Goal: Transaction & Acquisition: Obtain resource

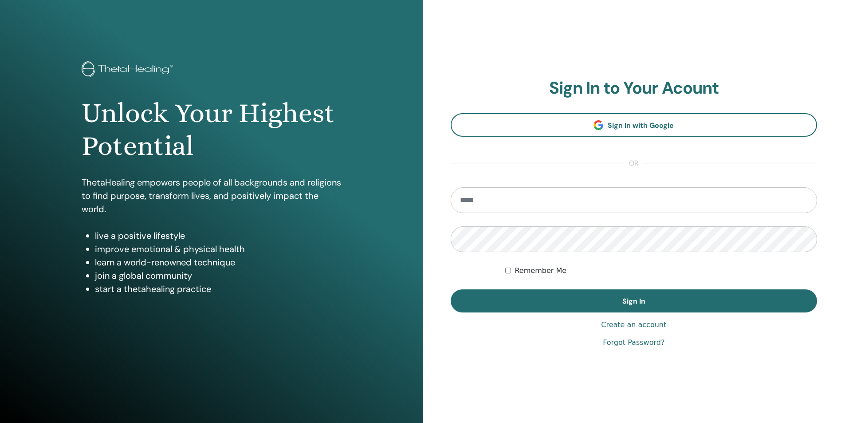
click at [495, 208] on input "email" at bounding box center [634, 200] width 367 height 26
type input "**********"
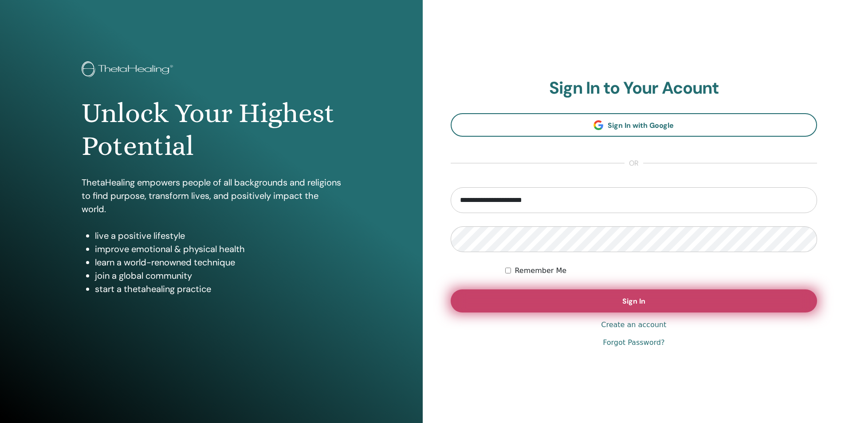
click at [518, 297] on button "Sign In" at bounding box center [634, 300] width 367 height 23
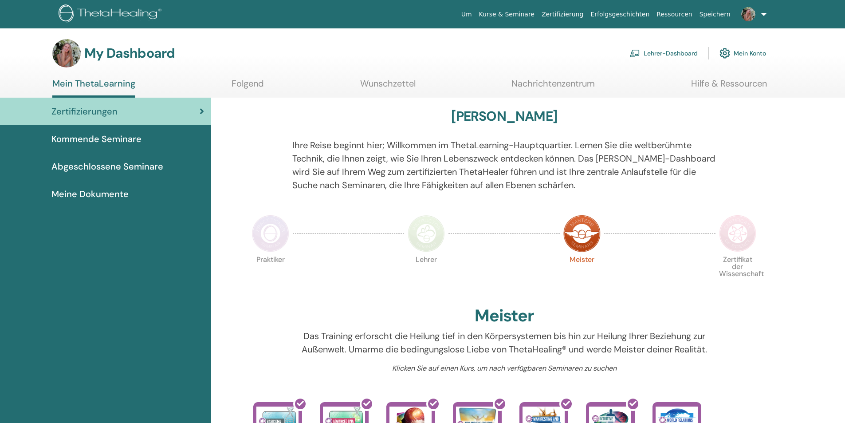
click at [648, 50] on link "Lehrer-Dashboard" at bounding box center [664, 53] width 68 height 20
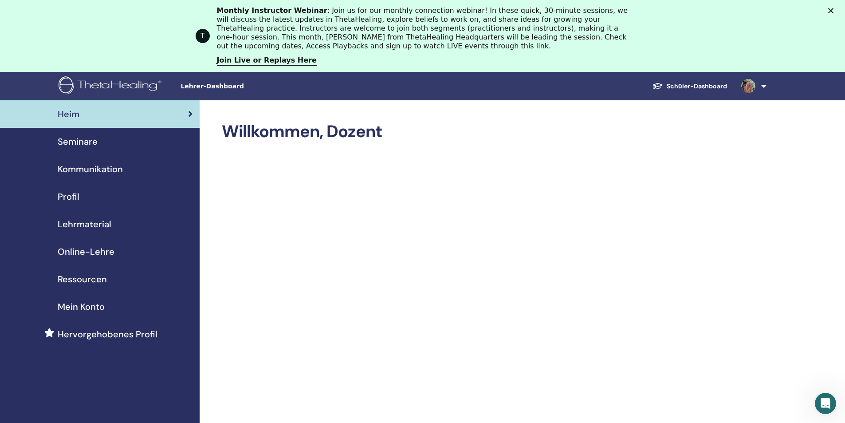
click at [80, 221] on span "Lehrmaterial" at bounding box center [85, 223] width 54 height 13
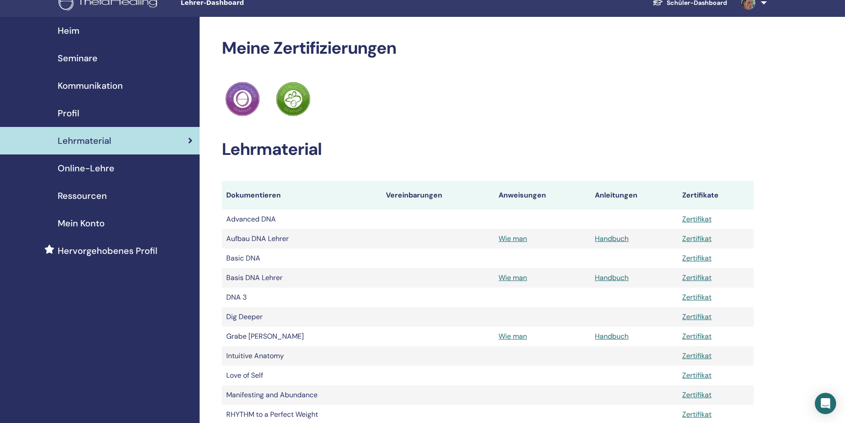
scroll to position [10, 0]
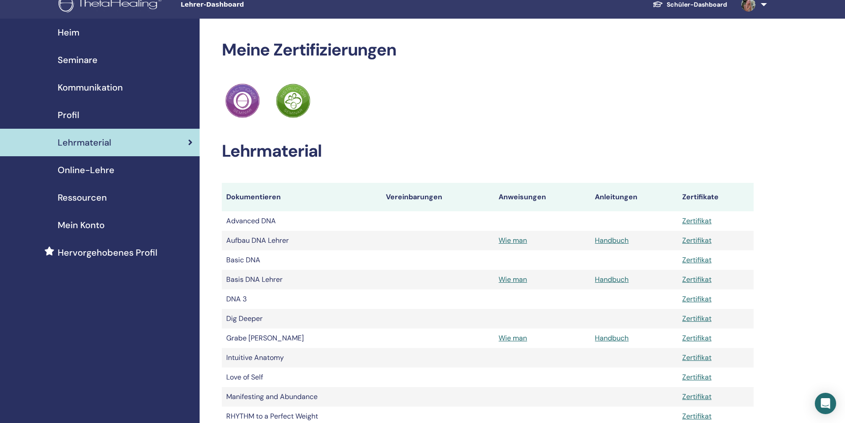
click at [106, 86] on span "Kommunikation" at bounding box center [90, 87] width 65 height 13
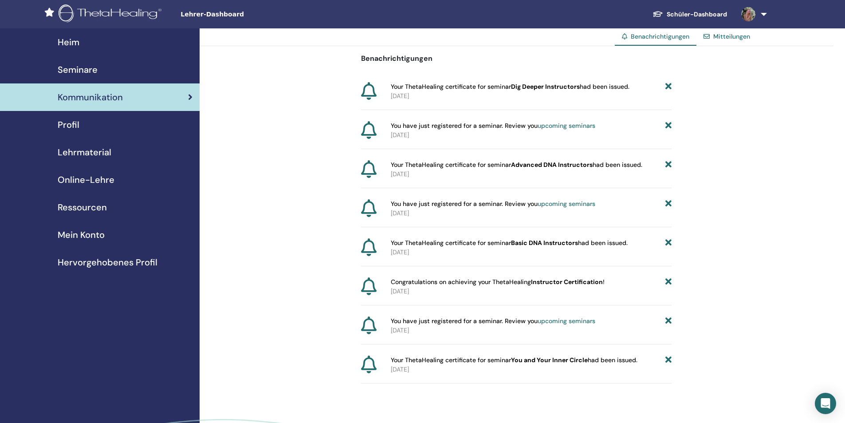
click at [94, 71] on span "Seminare" at bounding box center [78, 69] width 40 height 13
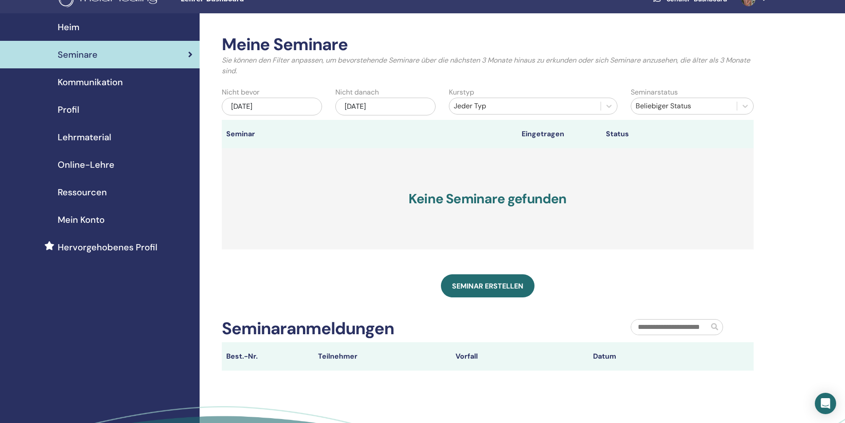
scroll to position [11, 0]
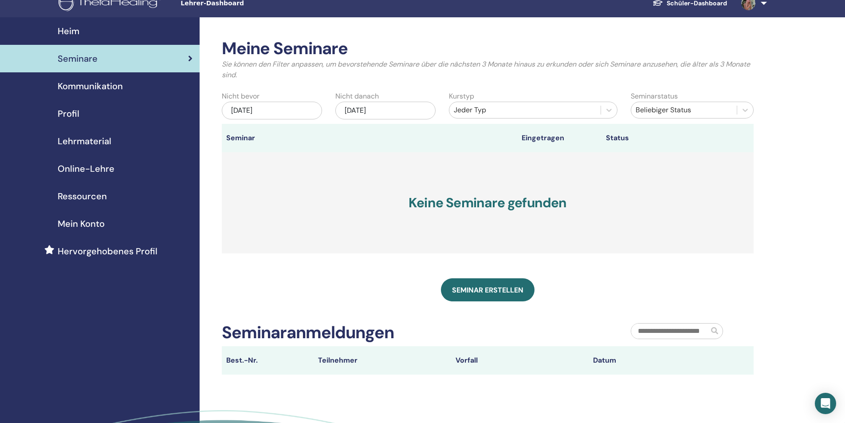
click at [89, 199] on span "Ressourcen" at bounding box center [82, 195] width 49 height 13
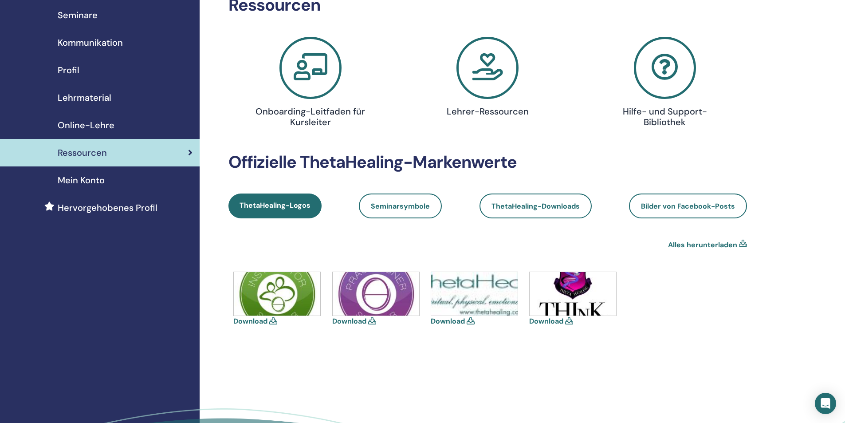
scroll to position [51, 0]
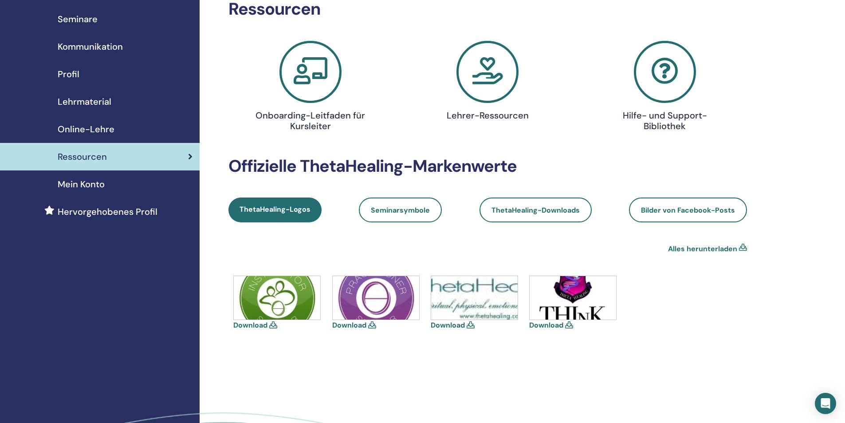
click at [360, 327] on link "Download" at bounding box center [349, 324] width 34 height 9
click at [265, 325] on link "Download" at bounding box center [250, 324] width 34 height 9
click at [459, 324] on link "Download" at bounding box center [448, 324] width 34 height 9
click at [555, 323] on link "Download" at bounding box center [546, 324] width 34 height 9
click at [398, 214] on span "Seminarsymbole" at bounding box center [400, 209] width 59 height 9
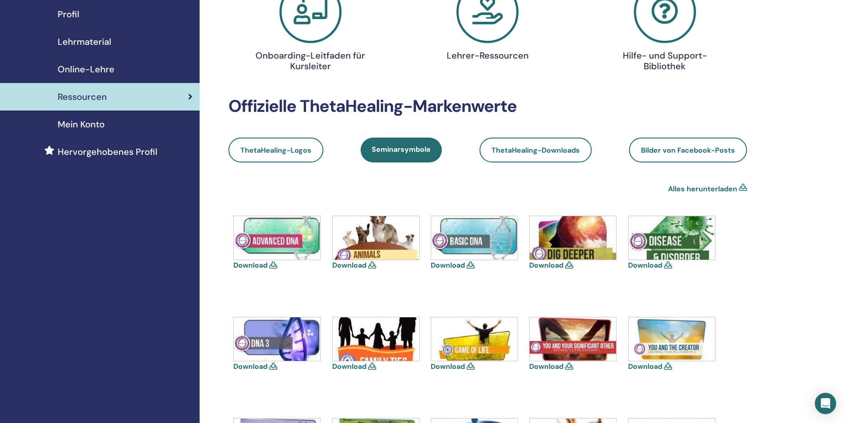
scroll to position [110, 0]
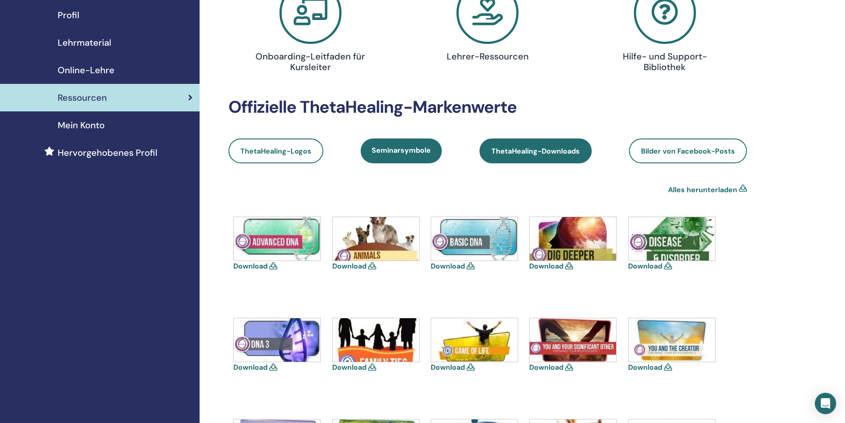
click at [524, 156] on span "ThetaHealing-Downloads" at bounding box center [536, 150] width 88 height 9
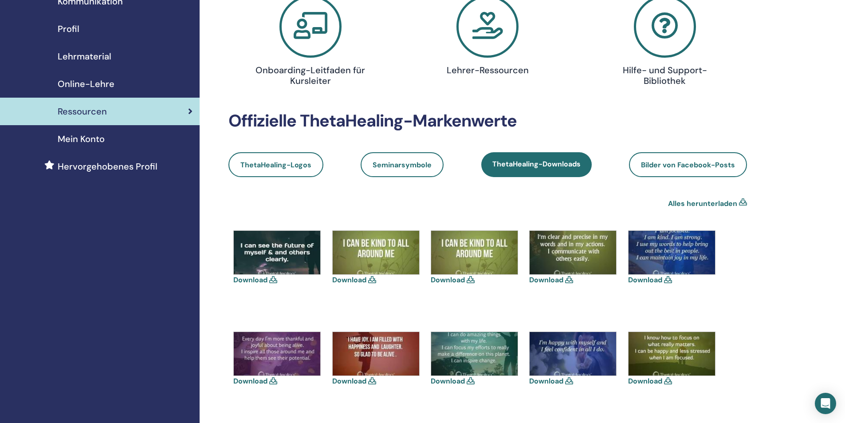
scroll to position [92, 0]
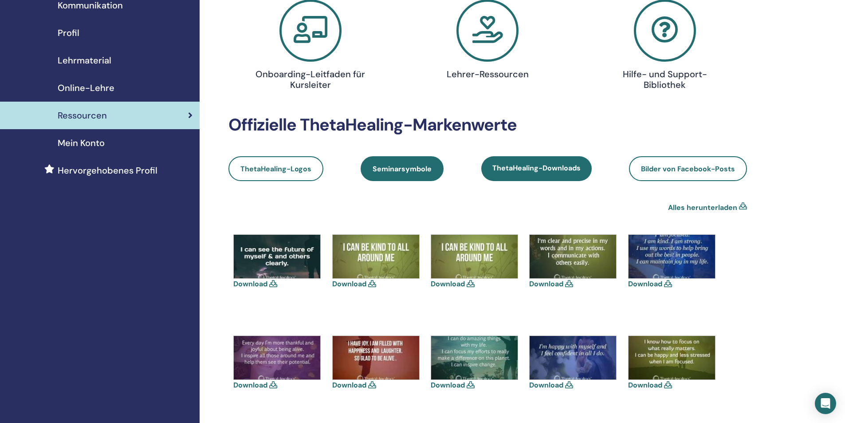
click at [405, 172] on span "Seminarsymbole" at bounding box center [402, 168] width 59 height 9
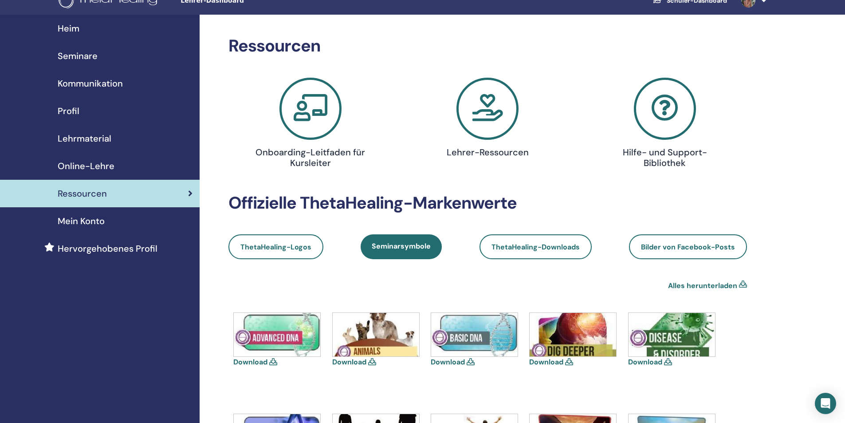
scroll to position [12, 0]
